Goal: Check status

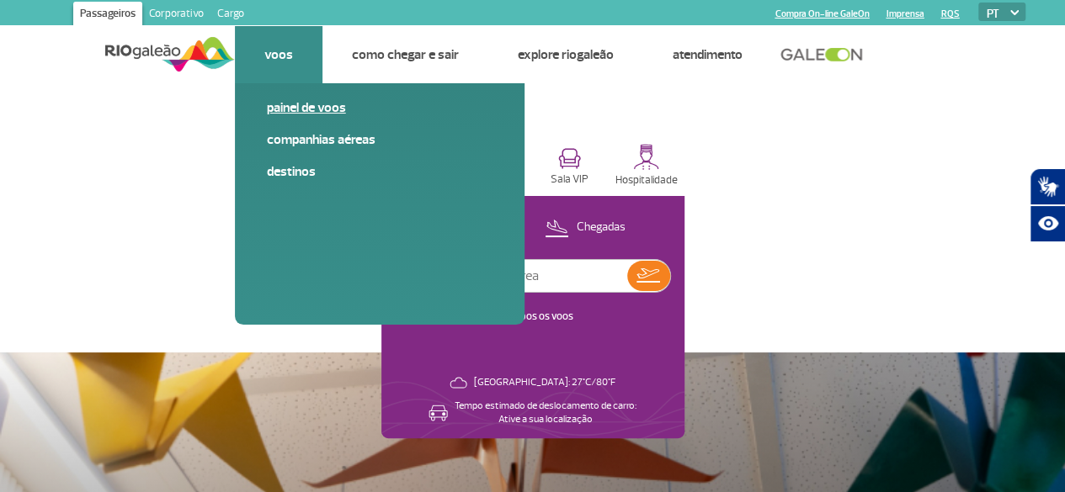
click at [287, 104] on link "Painel de voos" at bounding box center [380, 107] width 226 height 19
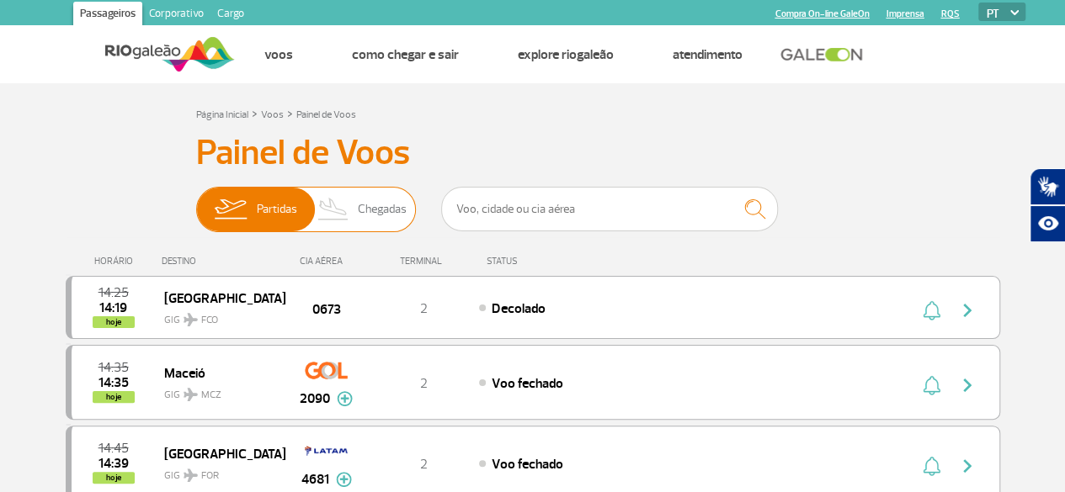
click at [380, 211] on span "Chegadas" at bounding box center [382, 210] width 49 height 44
click at [196, 201] on input "Partidas Chegadas" at bounding box center [196, 201] width 0 height 0
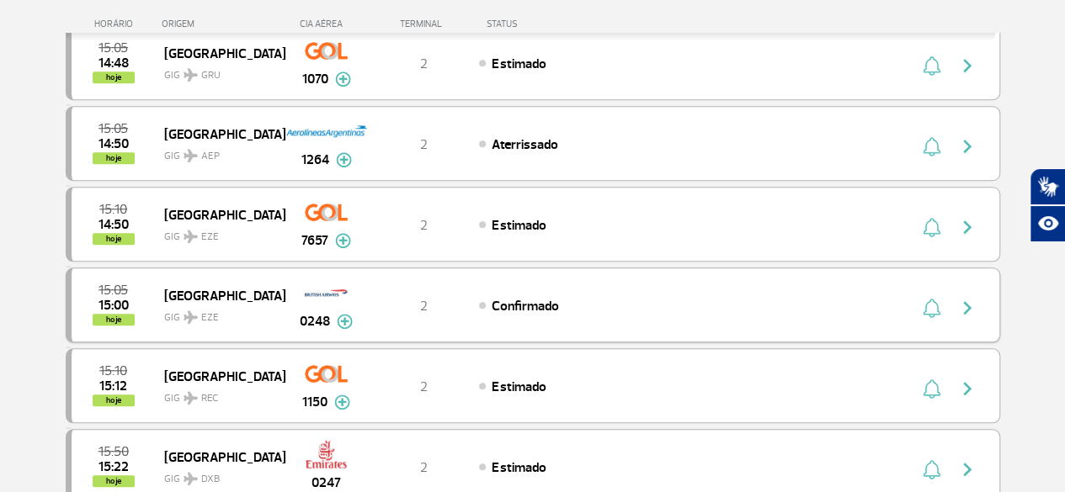
scroll to position [1766, 0]
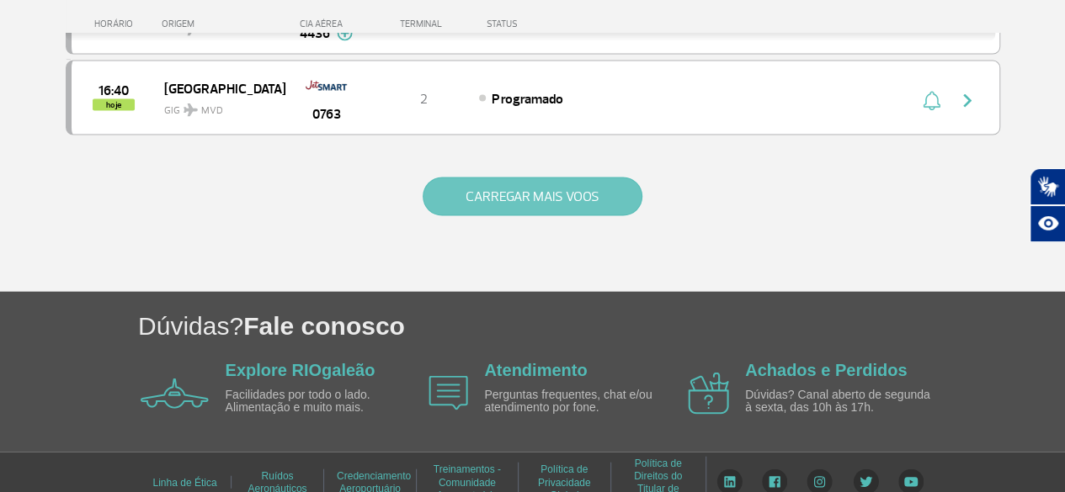
click at [536, 178] on button "CARREGAR MAIS VOOS" at bounding box center [533, 197] width 220 height 39
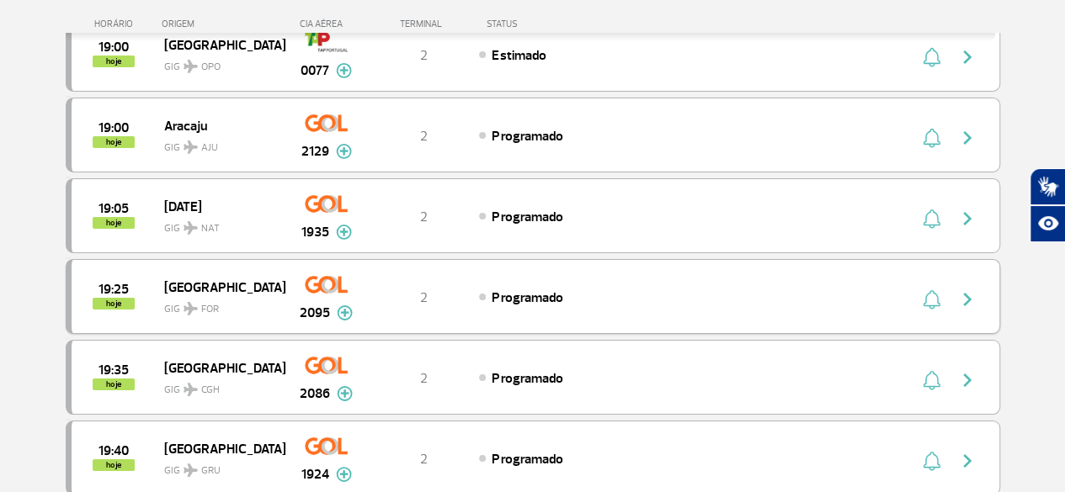
scroll to position [2608, 0]
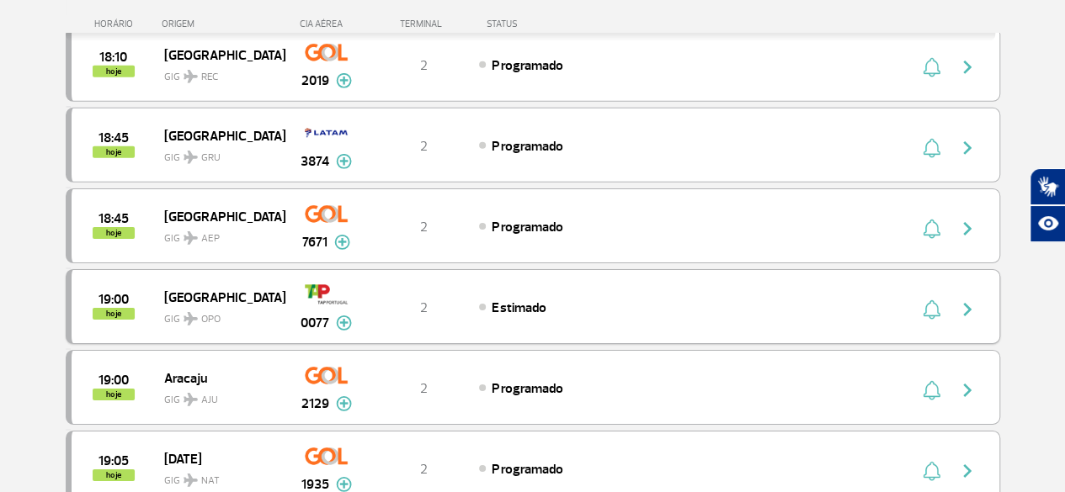
click at [454, 298] on div "2" at bounding box center [423, 307] width 111 height 19
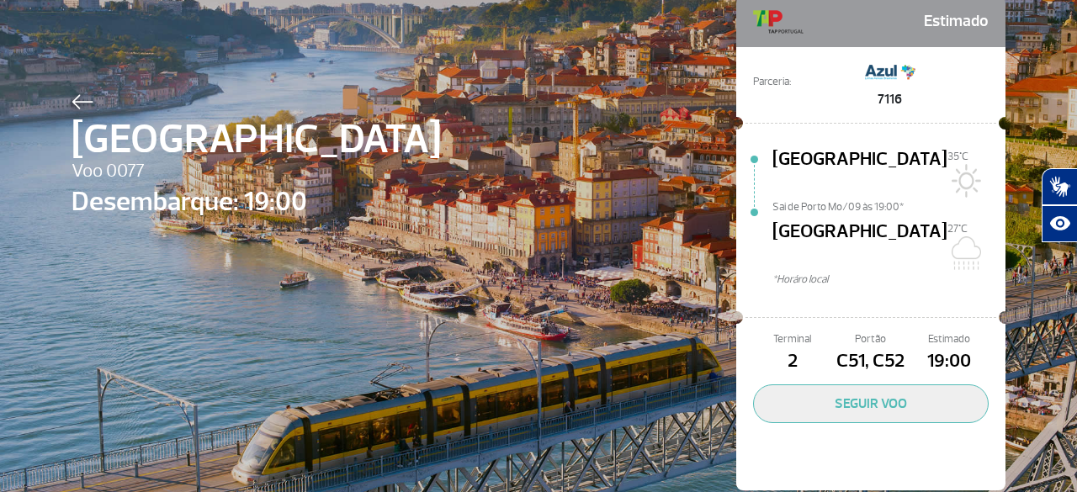
scroll to position [76, 0]
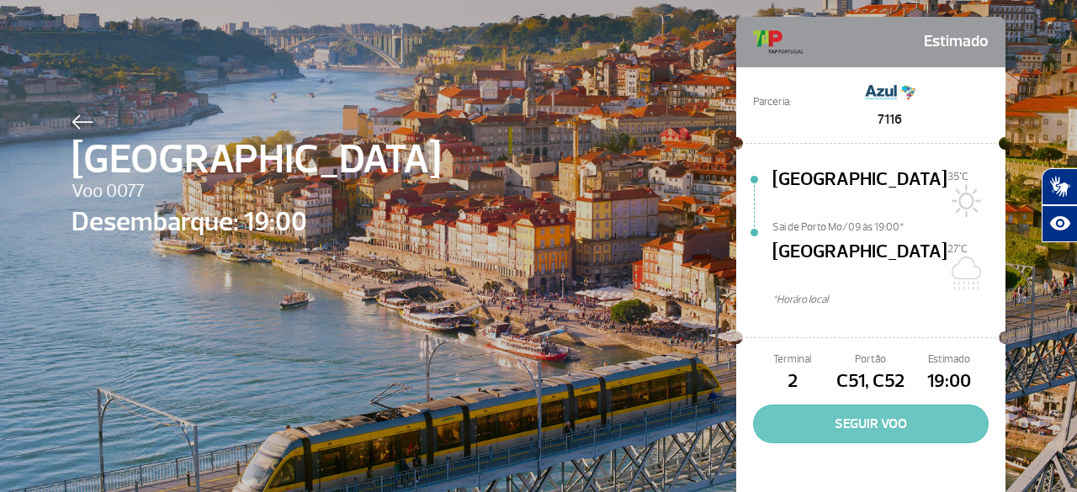
click at [896, 405] on button "SEGUIR VOO" at bounding box center [871, 424] width 236 height 39
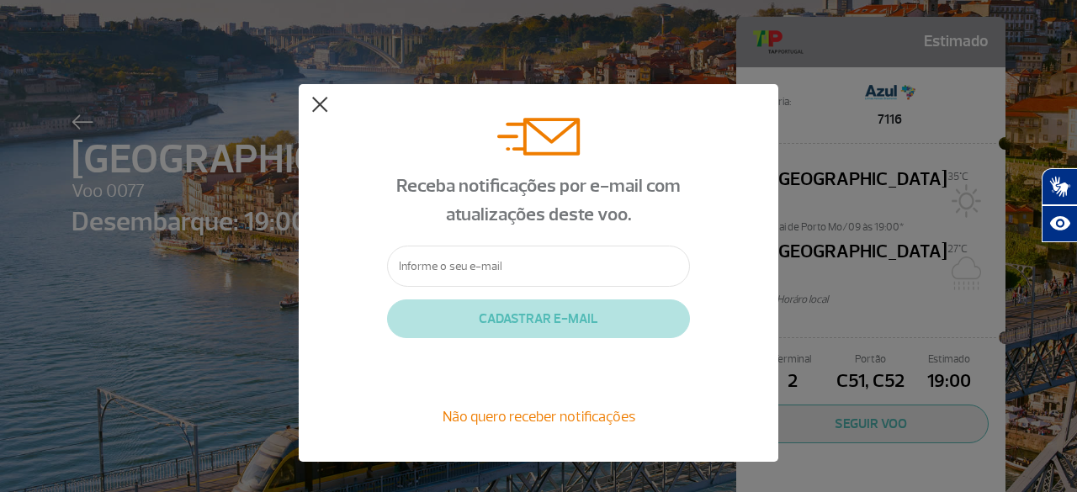
click at [319, 101] on button at bounding box center [319, 105] width 17 height 17
